Goal: Entertainment & Leisure: Consume media (video, audio)

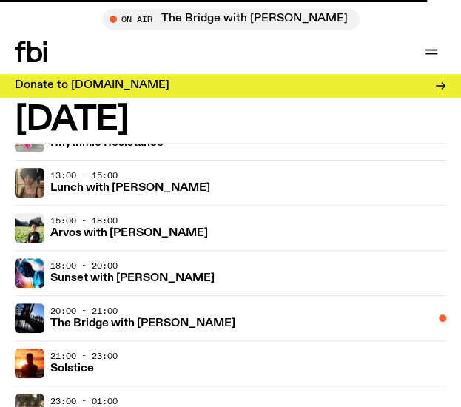
scroll to position [217, 0]
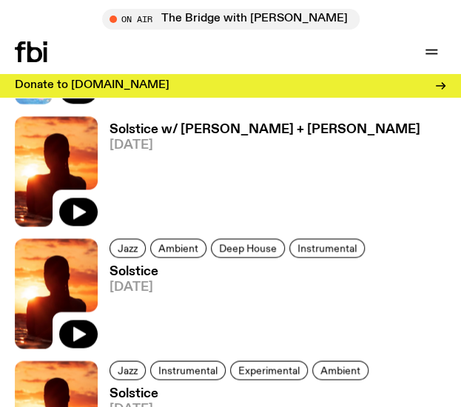
scroll to position [1801, 0]
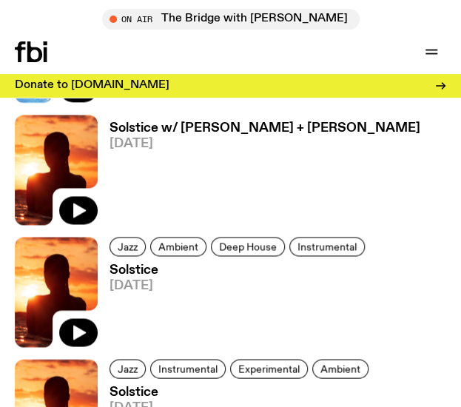
click at [262, 132] on h3 "Solstice w/ Béla + Hinano Fujisaki" at bounding box center [264, 128] width 310 height 13
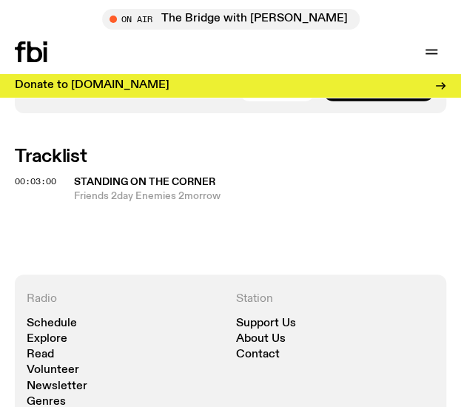
scroll to position [982, 0]
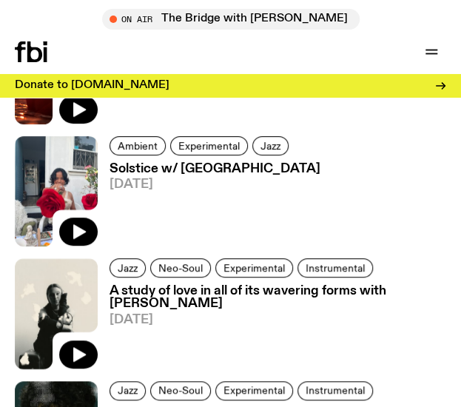
scroll to position [4222, 0]
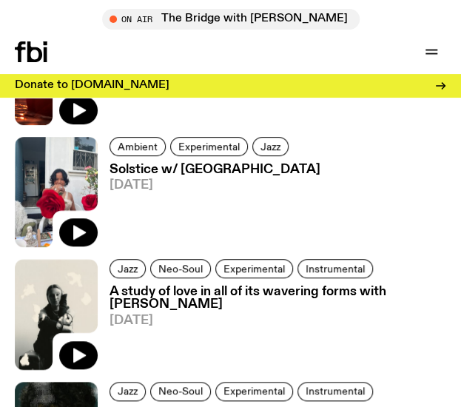
click at [197, 165] on h3 "Solstice w/ Bindi Mutiara" at bounding box center [214, 169] width 211 height 13
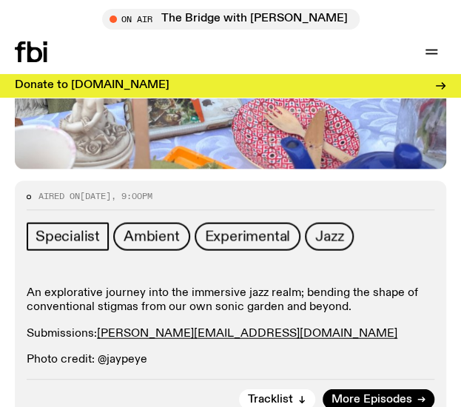
scroll to position [646, 0]
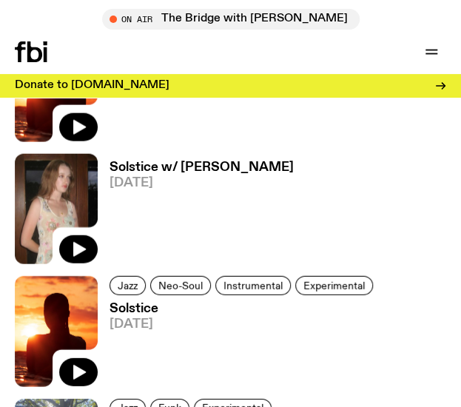
scroll to position [4941, 0]
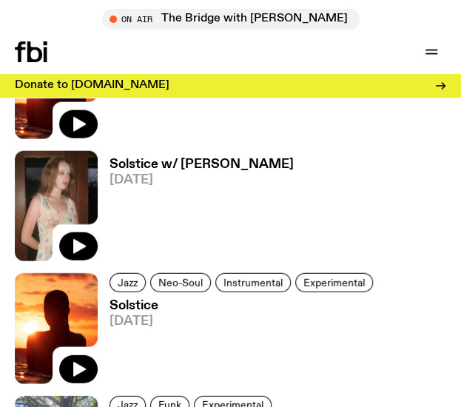
click at [182, 162] on h3 "Solstice w/ Sabine Lee-Cook" at bounding box center [201, 164] width 184 height 13
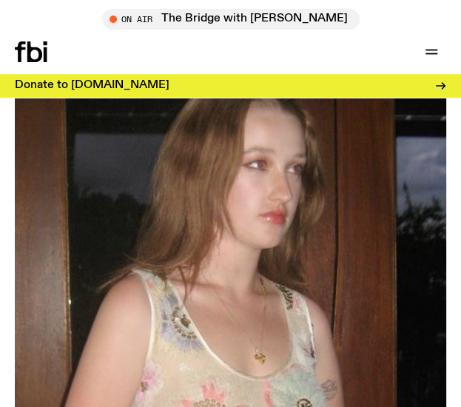
scroll to position [188, 0]
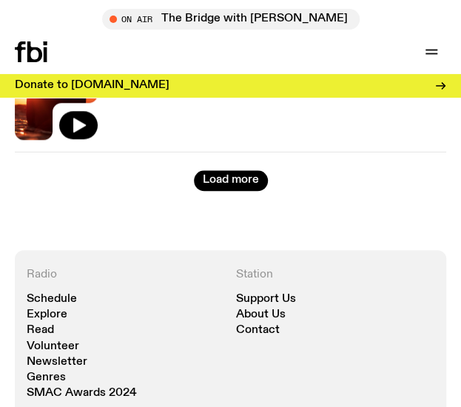
scroll to position [8617, 0]
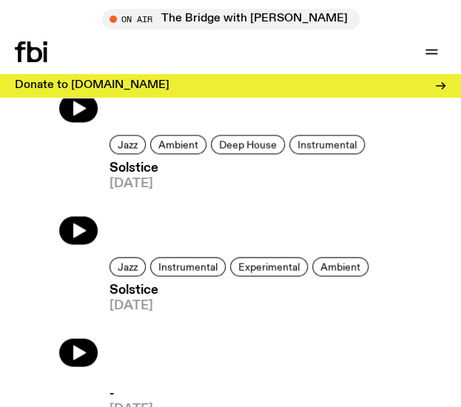
scroll to position [1789, 0]
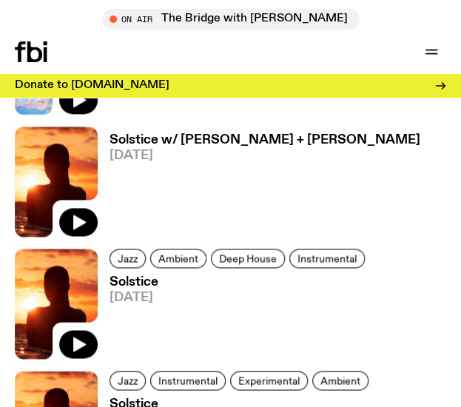
click at [30, 48] on icon at bounding box center [34, 51] width 15 height 21
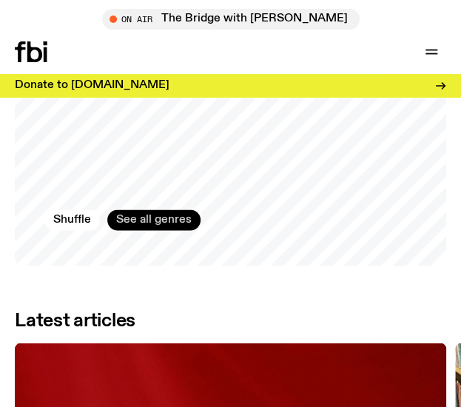
scroll to position [1794, 0]
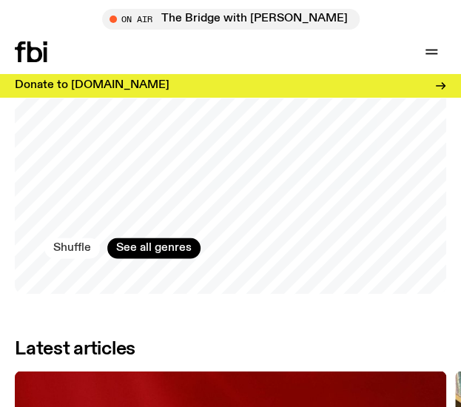
click at [52, 245] on button "Shuffle" at bounding box center [71, 247] width 55 height 21
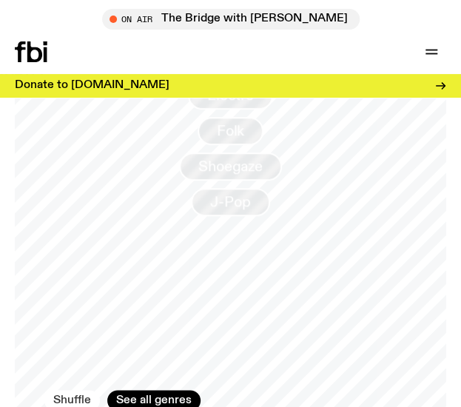
scroll to position [1624, 0]
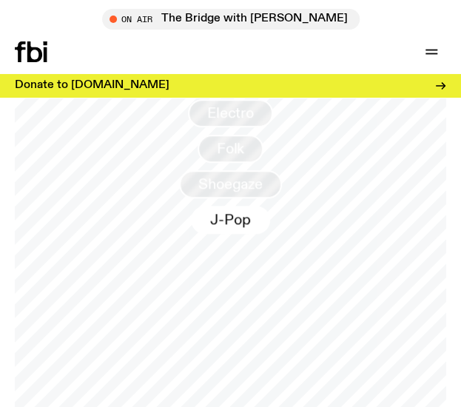
click at [211, 215] on span "J-Pop" at bounding box center [230, 219] width 40 height 16
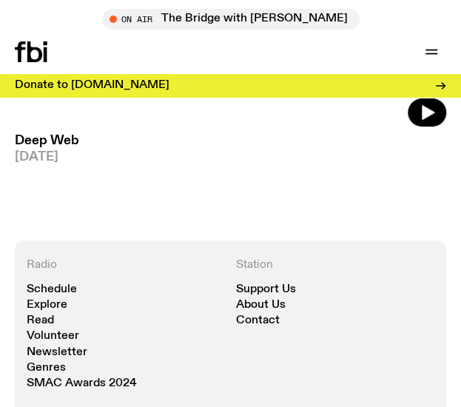
scroll to position [6906, 0]
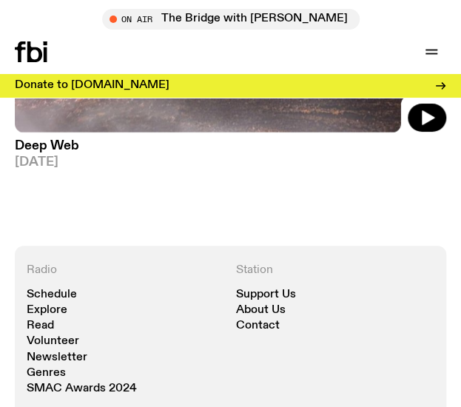
click at [21, 61] on icon at bounding box center [31, 51] width 33 height 21
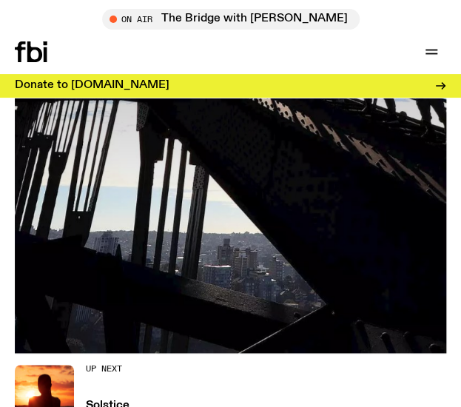
scroll to position [344, 0]
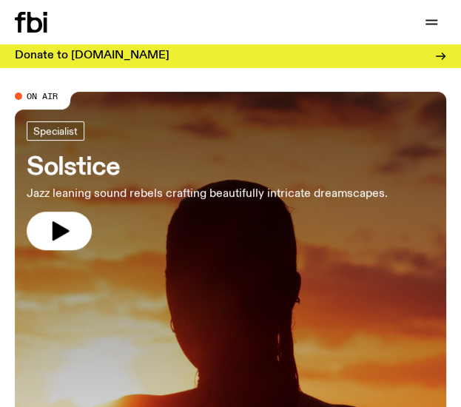
click at [58, 230] on img at bounding box center [230, 379] width 431 height 574
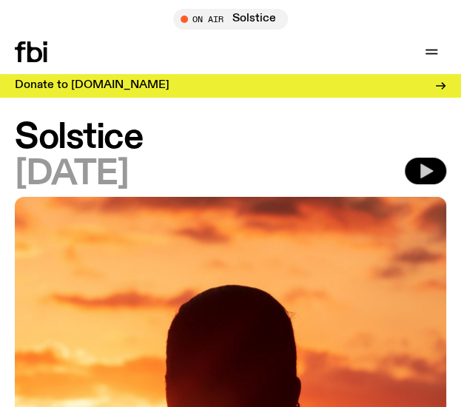
click at [421, 174] on icon "button" at bounding box center [426, 170] width 13 height 15
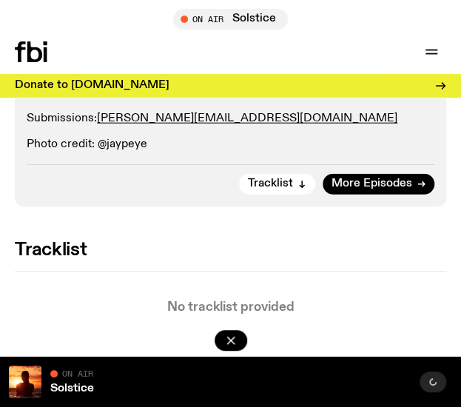
scroll to position [816, 0]
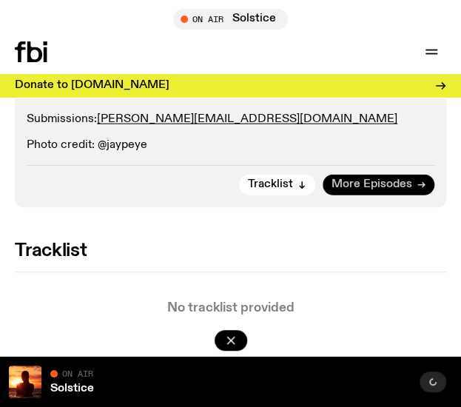
click at [353, 188] on span "More Episodes" at bounding box center [371, 184] width 81 height 11
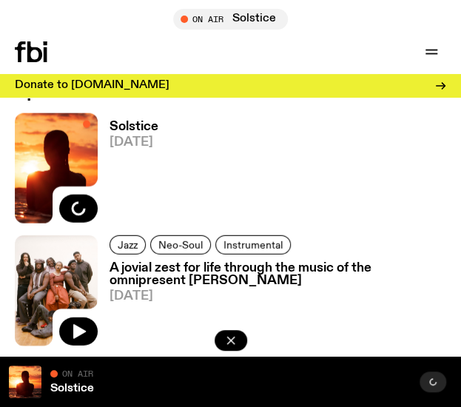
scroll to position [843, 0]
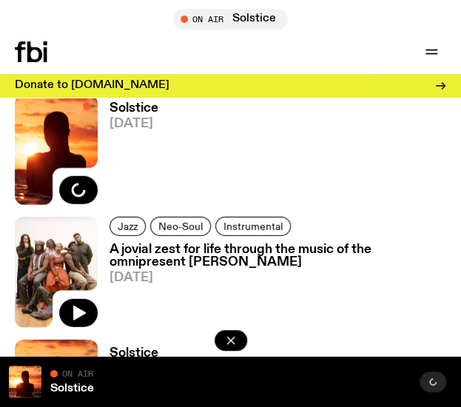
click at [225, 256] on h3 "A jovial zest for life through the music of the omnipresent [PERSON_NAME]" at bounding box center [277, 255] width 336 height 25
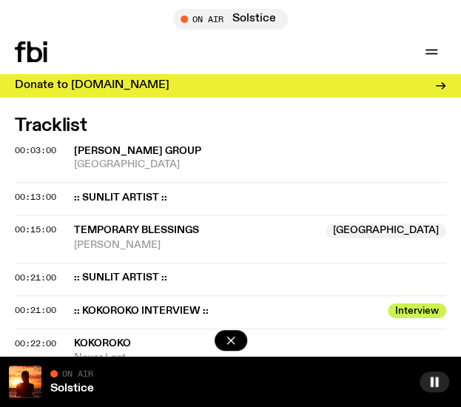
scroll to position [1077, 0]
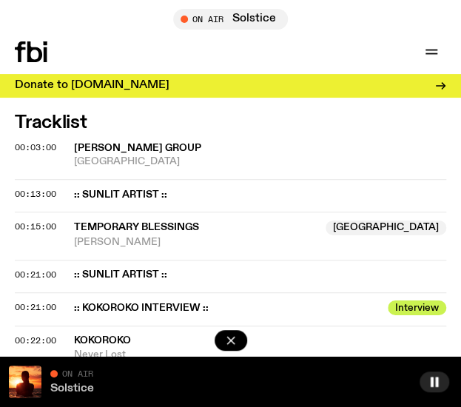
click at [71, 390] on link "Solstice" at bounding box center [72, 388] width 44 height 12
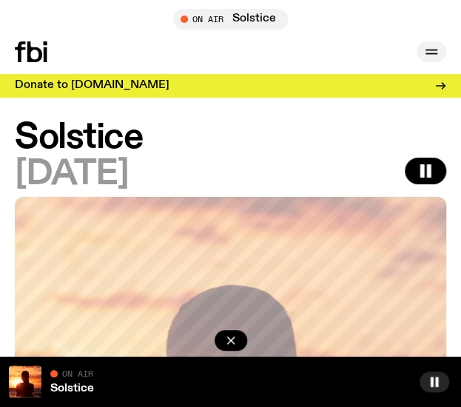
click at [425, 52] on icon "button" at bounding box center [431, 52] width 18 height 18
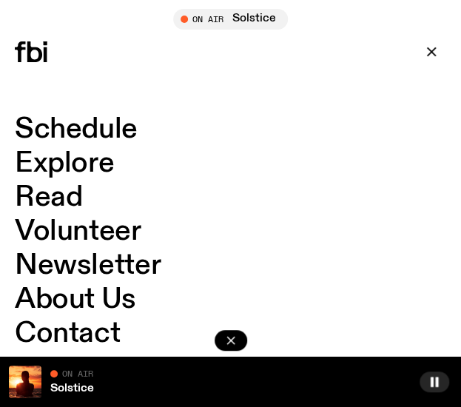
click at [74, 127] on link "Schedule" at bounding box center [76, 129] width 123 height 28
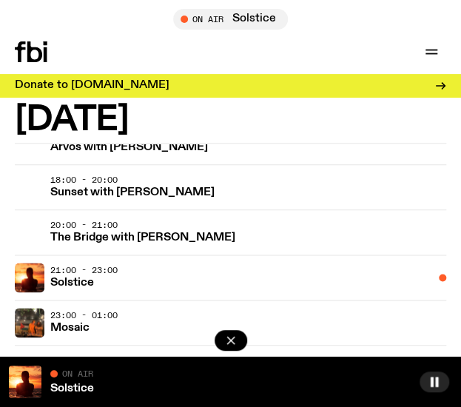
scroll to position [303, 0]
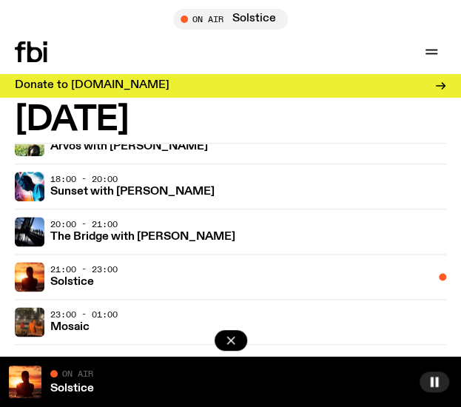
click at [131, 224] on div "20:00 - 21:00 The Bridge with [PERSON_NAME]" at bounding box center [247, 232] width 395 height 30
click at [135, 233] on h3 "The Bridge with [PERSON_NAME]" at bounding box center [142, 236] width 185 height 11
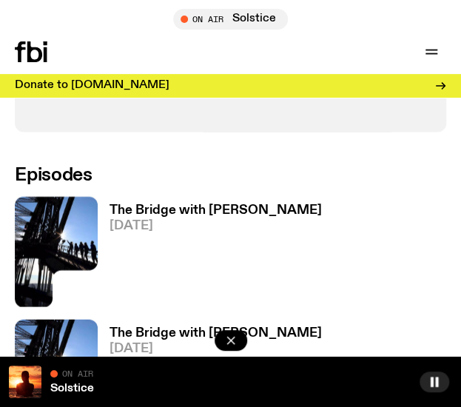
scroll to position [644, 0]
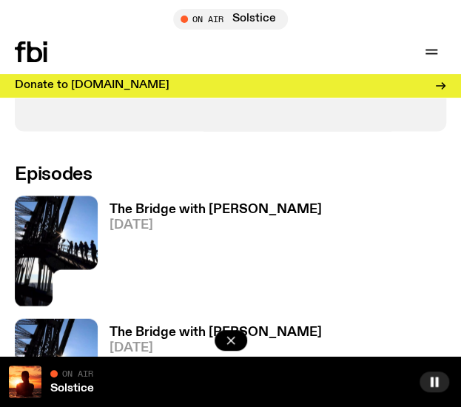
click at [163, 206] on h3 "The Bridge with [PERSON_NAME]" at bounding box center [215, 209] width 212 height 13
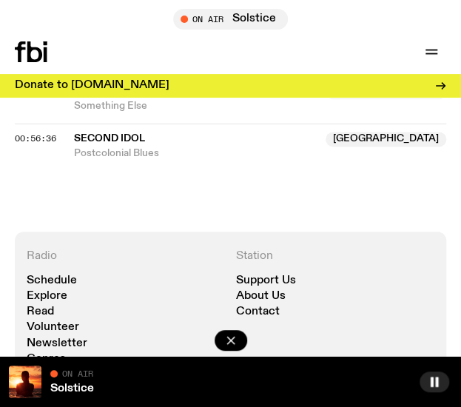
scroll to position [1775, 0]
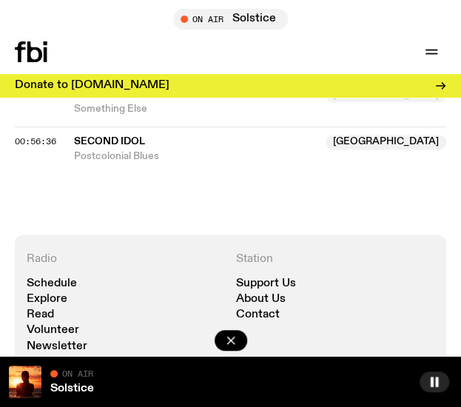
click at [132, 163] on span "Postcolonial Blues" at bounding box center [260, 156] width 372 height 14
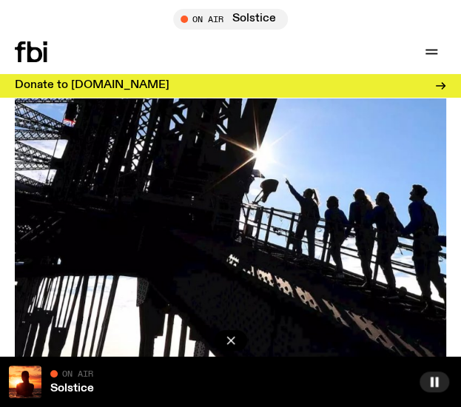
scroll to position [0, 0]
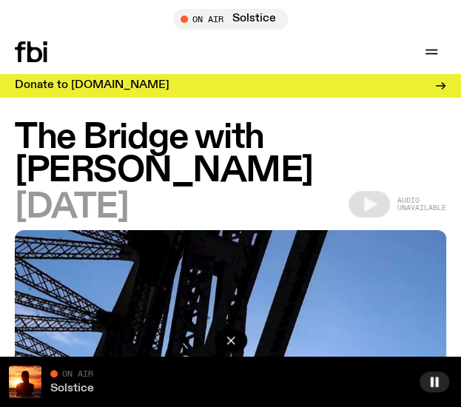
click at [61, 393] on link "Solstice" at bounding box center [72, 388] width 44 height 12
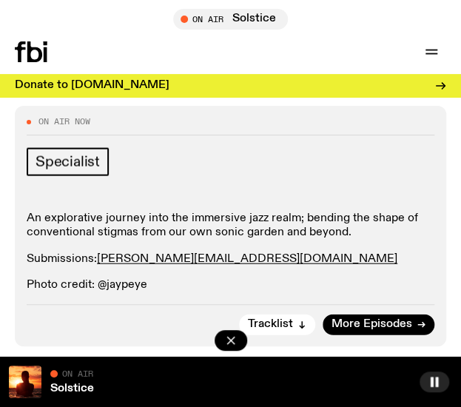
scroll to position [678, 0]
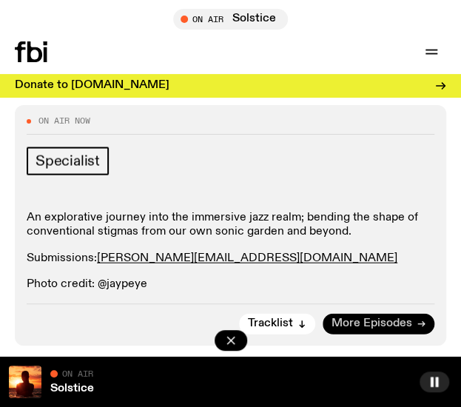
click at [344, 321] on span "More Episodes" at bounding box center [371, 322] width 81 height 11
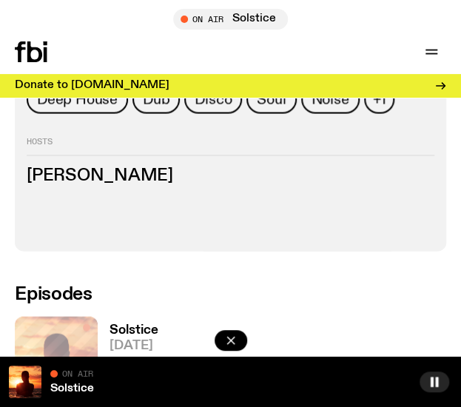
scroll to position [629, 0]
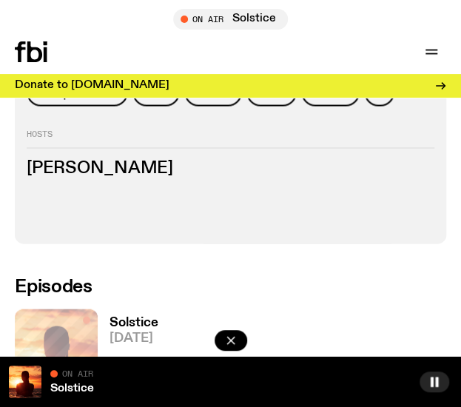
click at [123, 318] on h3 "Solstice" at bounding box center [133, 322] width 49 height 13
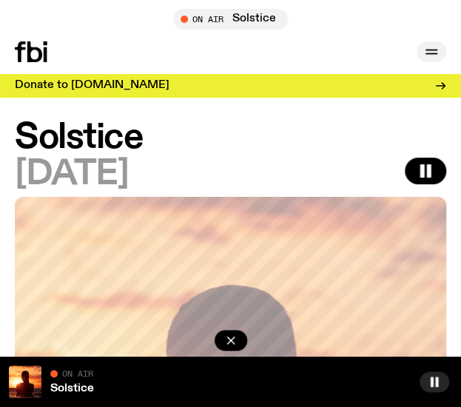
click at [436, 55] on icon "button" at bounding box center [431, 52] width 18 height 18
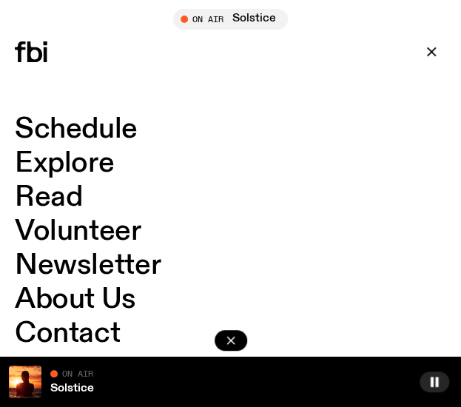
click at [32, 55] on icon at bounding box center [31, 51] width 33 height 21
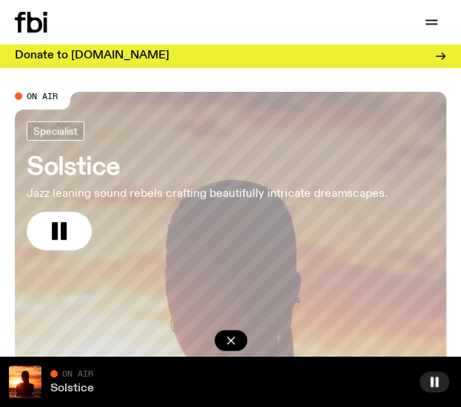
click at [75, 382] on link "Solstice" at bounding box center [72, 388] width 44 height 12
